Goal: Task Accomplishment & Management: Manage account settings

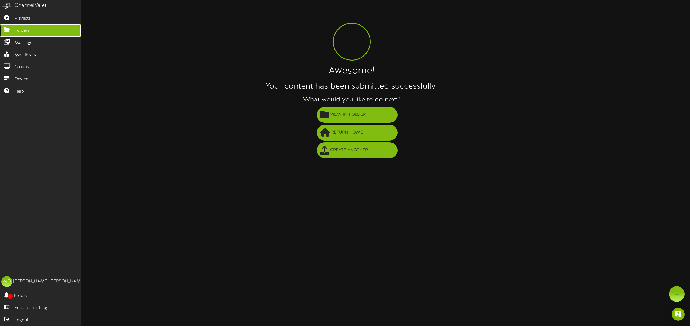
click at [27, 32] on span "Folders" at bounding box center [22, 31] width 15 height 6
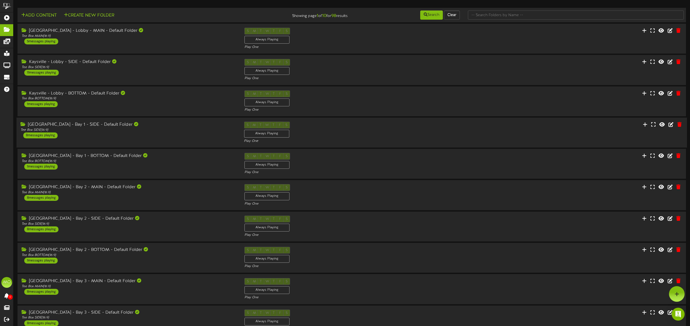
scroll to position [32, 0]
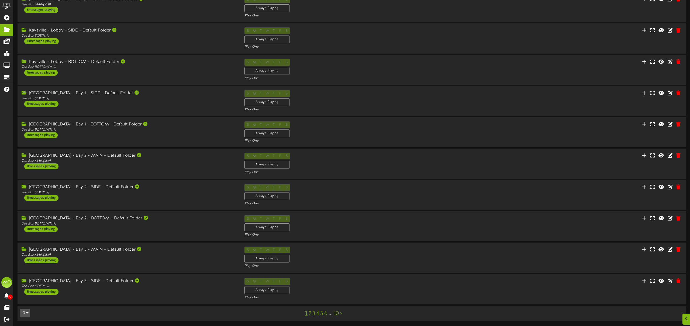
click at [310, 314] on link "2" at bounding box center [309, 314] width 3 height 6
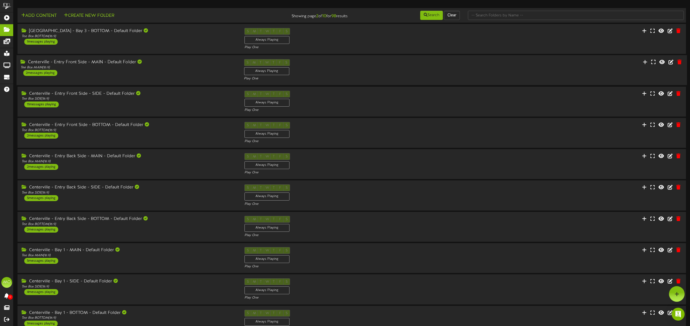
click at [156, 72] on div "Centerville - Entry Front Side - MAIN - Default Folder Tee Box MAIN ( 16:9 ) 2 …" at bounding box center [127, 67] width 223 height 17
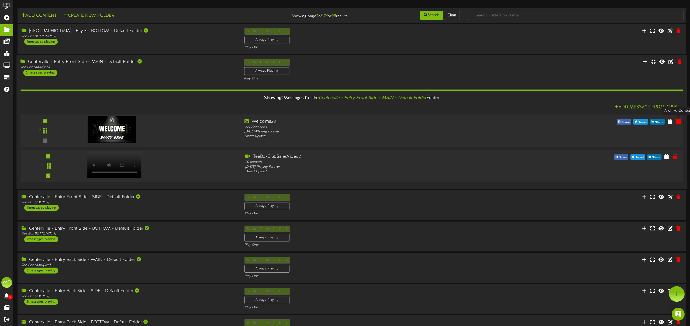
click at [679, 122] on icon at bounding box center [678, 121] width 6 height 6
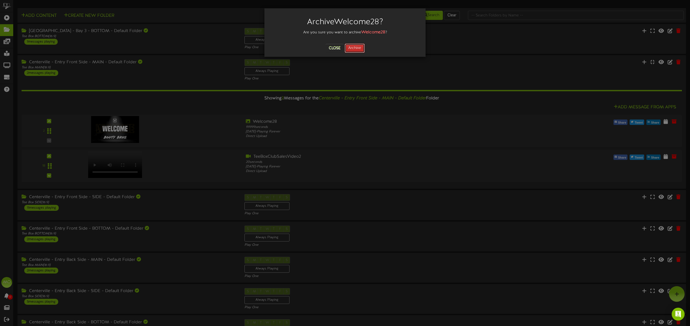
click at [357, 49] on button "Archive" at bounding box center [355, 48] width 20 height 9
